Goal: Find specific page/section: Find specific page/section

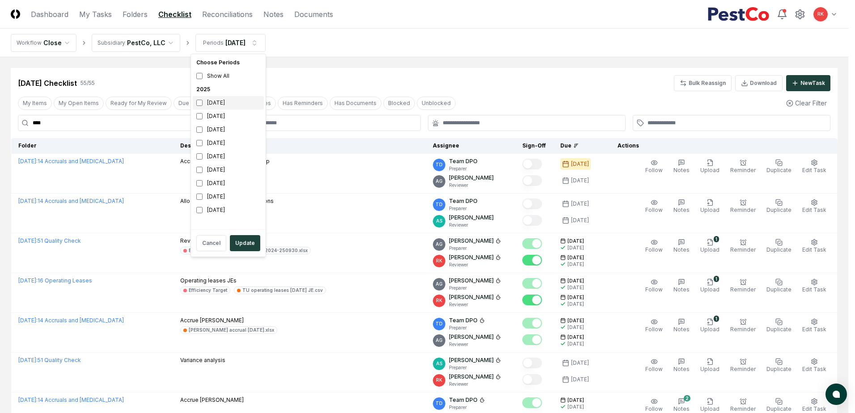
click at [203, 99] on div "[DATE]" at bounding box center [228, 102] width 71 height 13
click at [245, 243] on button "Update" at bounding box center [245, 243] width 30 height 16
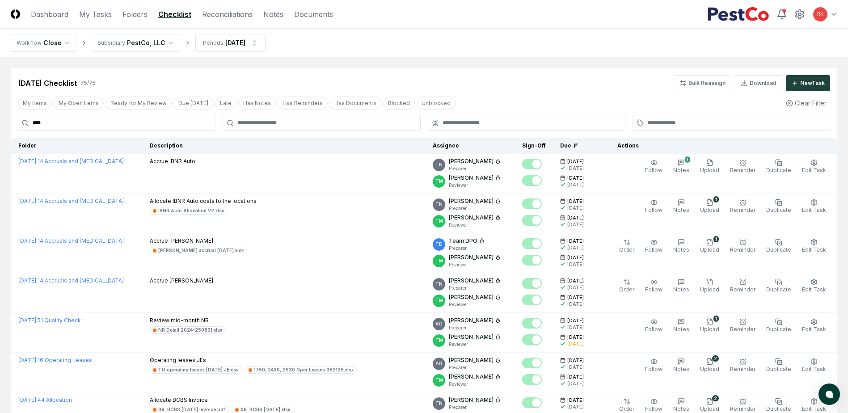
click at [216, 21] on header "CloseCore Dashboard My Tasks Folders Checklist Reconciliations Notes Documents …" at bounding box center [424, 14] width 848 height 29
click at [216, 17] on link "Reconciliations" at bounding box center [227, 14] width 51 height 11
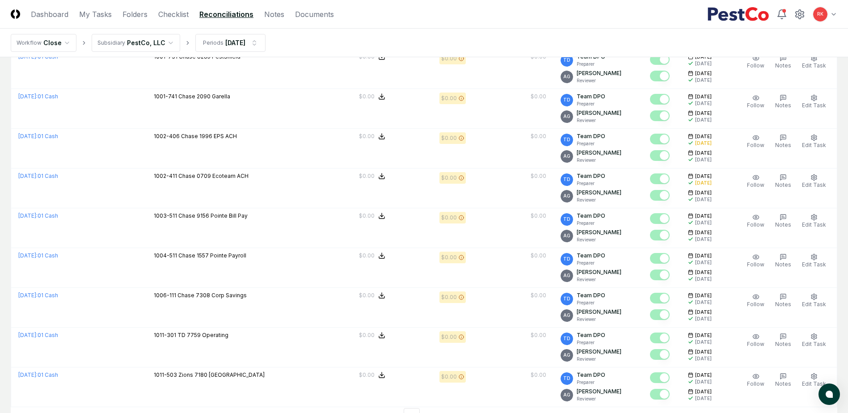
scroll to position [1815, 0]
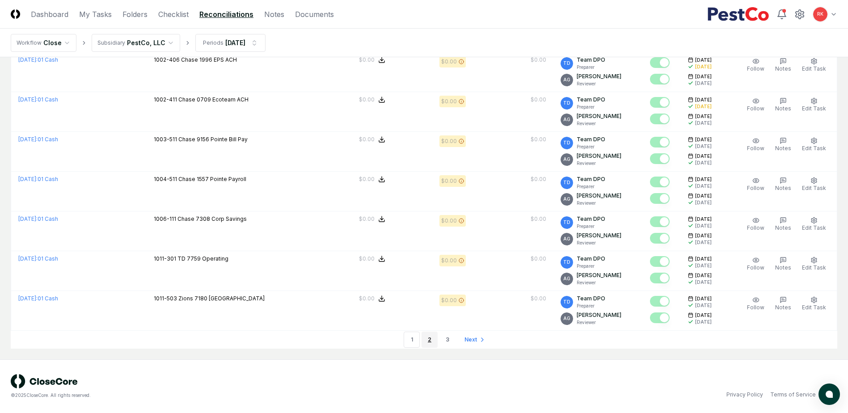
click at [432, 337] on link "2" at bounding box center [430, 340] width 16 height 16
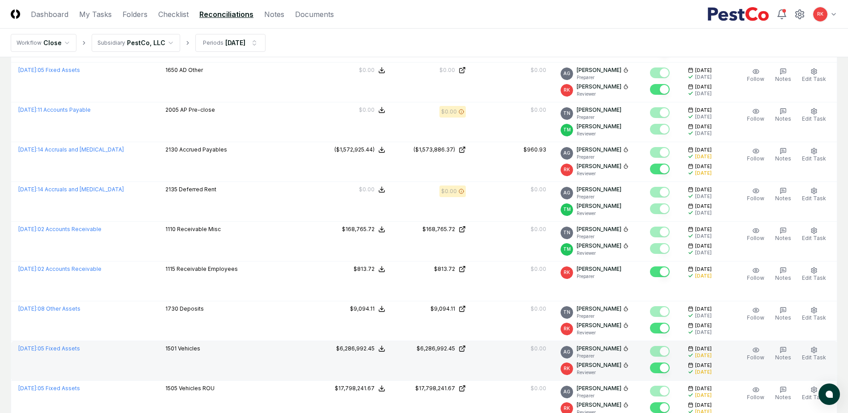
scroll to position [1815, 0]
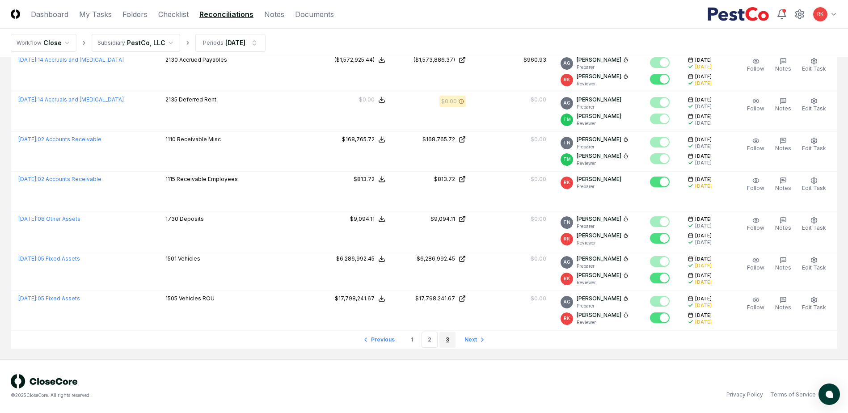
click at [450, 338] on link "3" at bounding box center [448, 340] width 16 height 16
